Goal: Task Accomplishment & Management: Complete application form

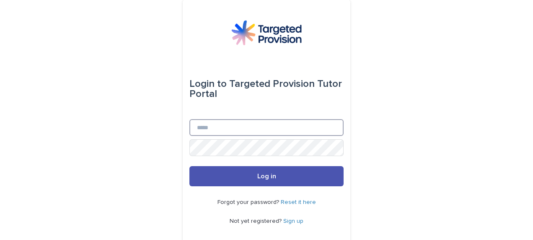
click at [262, 128] on input "Email" at bounding box center [266, 127] width 154 height 17
type input "**********"
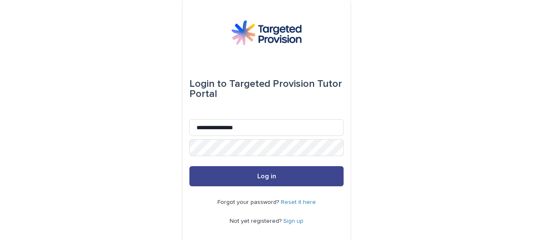
click at [266, 174] on span "Log in" at bounding box center [266, 176] width 19 height 7
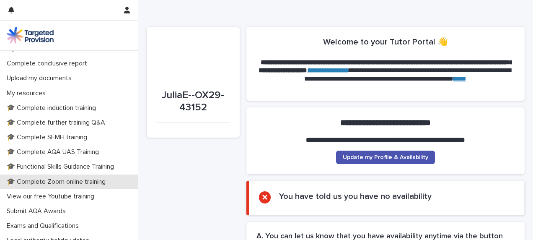
scroll to position [209, 0]
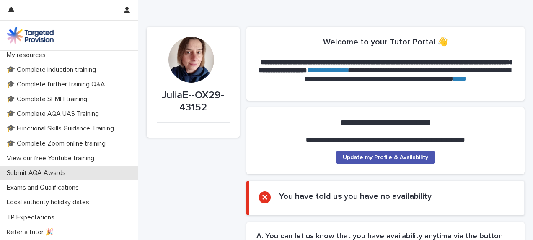
click at [60, 169] on p "Submit AQA Awards" at bounding box center [37, 173] width 69 height 8
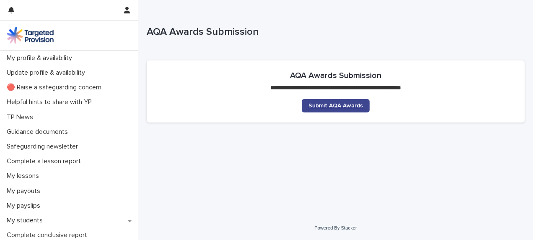
click at [339, 101] on link "Submit AQA Awards" at bounding box center [336, 105] width 68 height 13
